Goal: Task Accomplishment & Management: Manage account settings

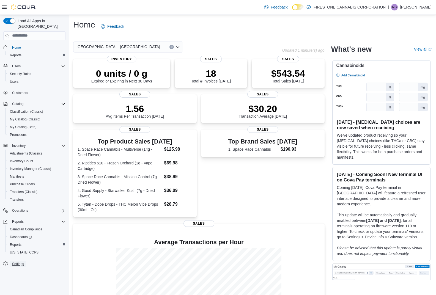
click at [20, 262] on span "Settings" at bounding box center [18, 264] width 12 height 4
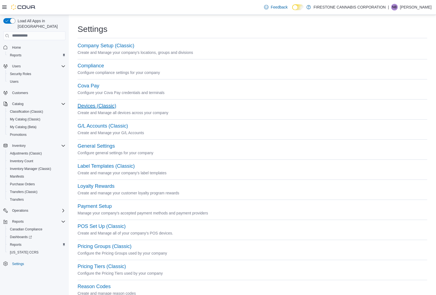
click at [107, 103] on button "Devices (Classic)" at bounding box center [97, 106] width 39 height 6
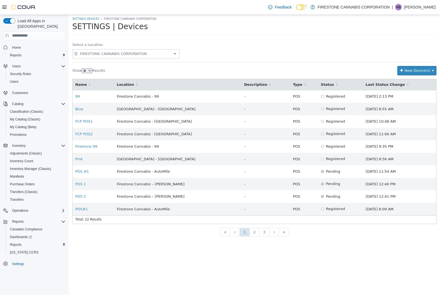
click at [99, 52] on span "FIRESTONE CANNABIS CORPORATION" at bounding box center [125, 53] width 93 height 7
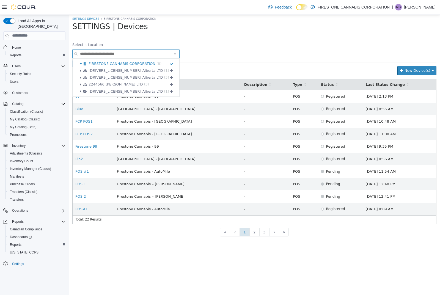
click at [99, 52] on input at bounding box center [125, 53] width 93 height 7
click at [198, 242] on body "SETTINGS Devices FIRESTONE CANNABIS CORPORATION SETTINGS | Devices Select a Loc…" at bounding box center [255, 155] width 372 height 280
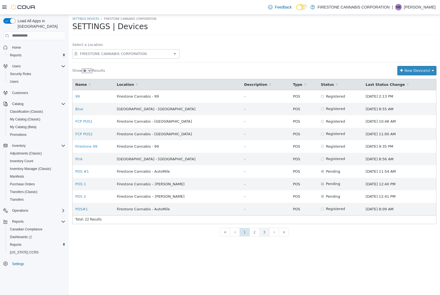
click at [260, 232] on li "3" at bounding box center [265, 232] width 10 height 9
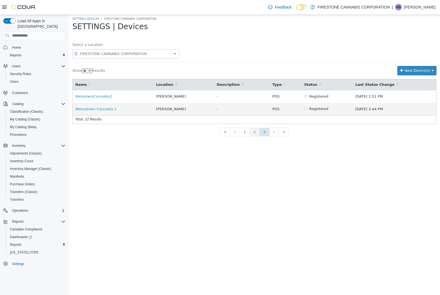
click at [255, 129] on li "2" at bounding box center [255, 132] width 10 height 9
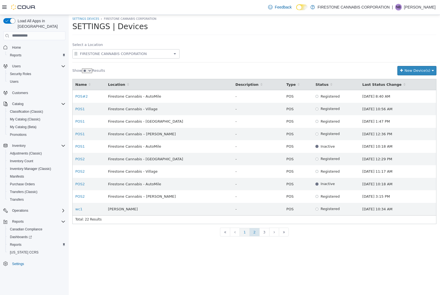
click at [246, 234] on li "1" at bounding box center [245, 232] width 10 height 9
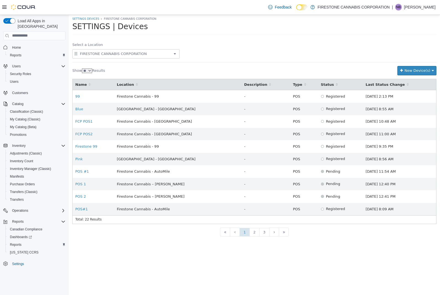
click at [27, 260] on span "Settings" at bounding box center [38, 263] width 56 height 7
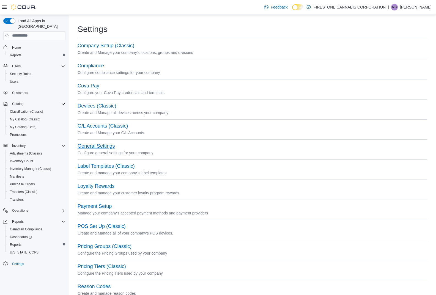
click at [105, 147] on button "General Settings" at bounding box center [96, 146] width 37 height 6
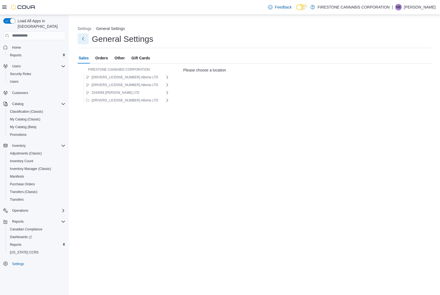
click at [83, 34] on button "Next" at bounding box center [83, 38] width 11 height 11
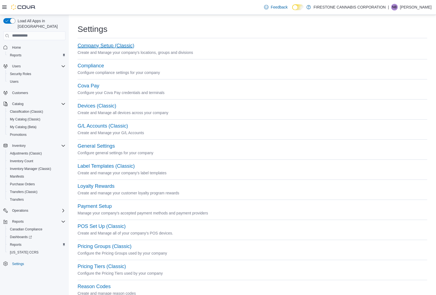
click at [88, 48] on button "Company Setup (Classic)" at bounding box center [106, 46] width 57 height 6
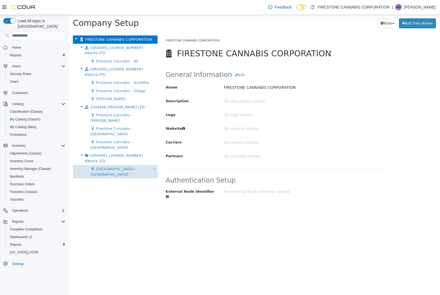
click at [134, 167] on span "[GEOGRAPHIC_DATA] - [GEOGRAPHIC_DATA]" at bounding box center [113, 172] width 46 height 10
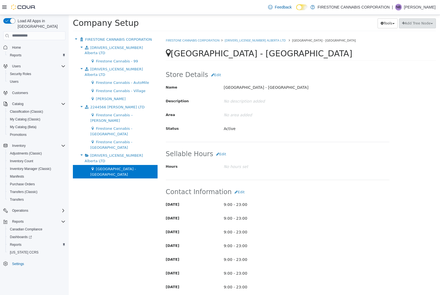
click at [29, 260] on span "Settings" at bounding box center [38, 263] width 56 height 7
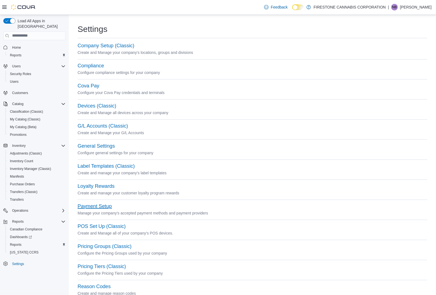
click at [101, 207] on button "Payment Setup" at bounding box center [95, 207] width 34 height 6
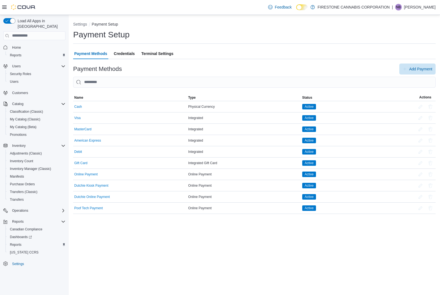
click at [154, 51] on span "Terminal Settings" at bounding box center [157, 53] width 32 height 11
click at [145, 50] on span "Terminal Settings" at bounding box center [157, 53] width 32 height 11
click at [21, 44] on link "Home" at bounding box center [16, 47] width 13 height 7
